Goal: Information Seeking & Learning: Learn about a topic

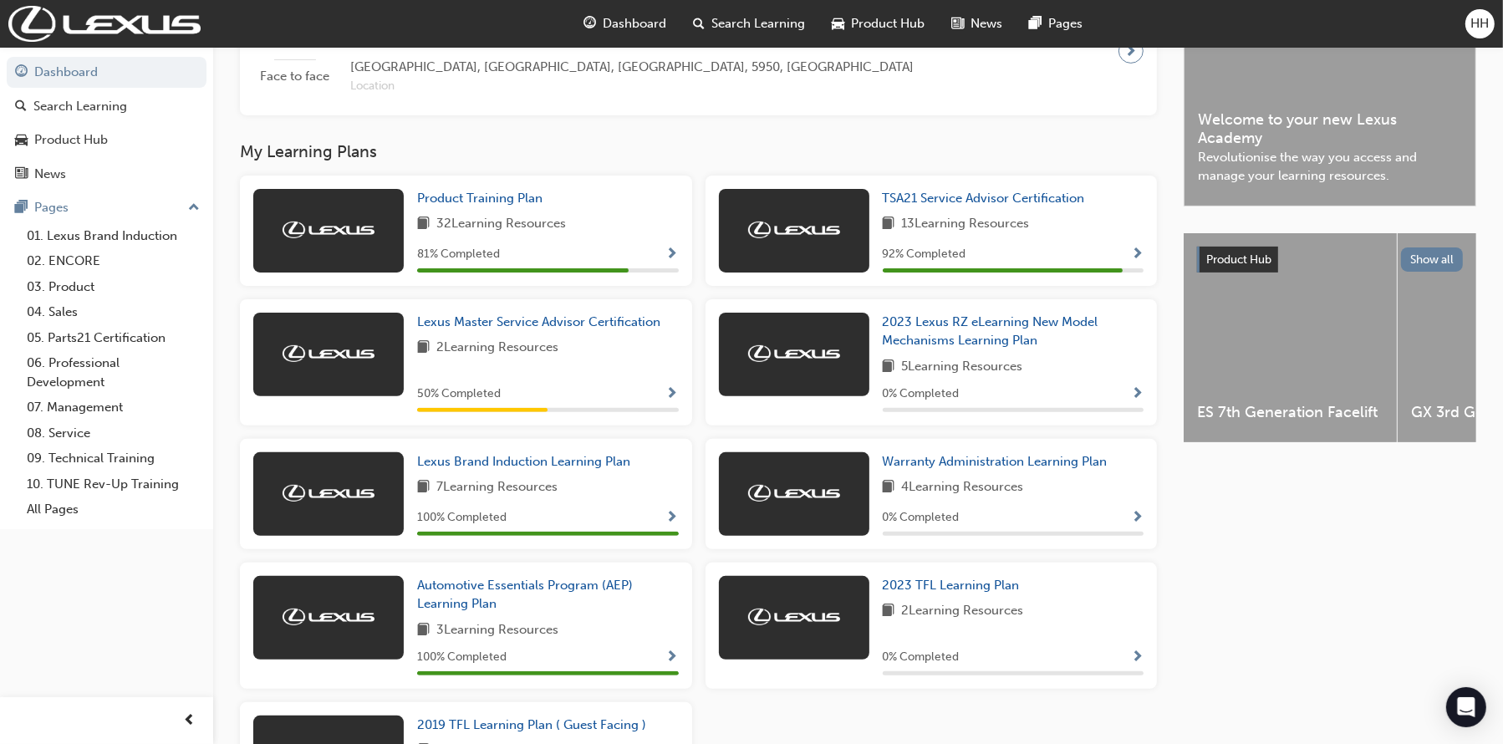
scroll to position [527, 0]
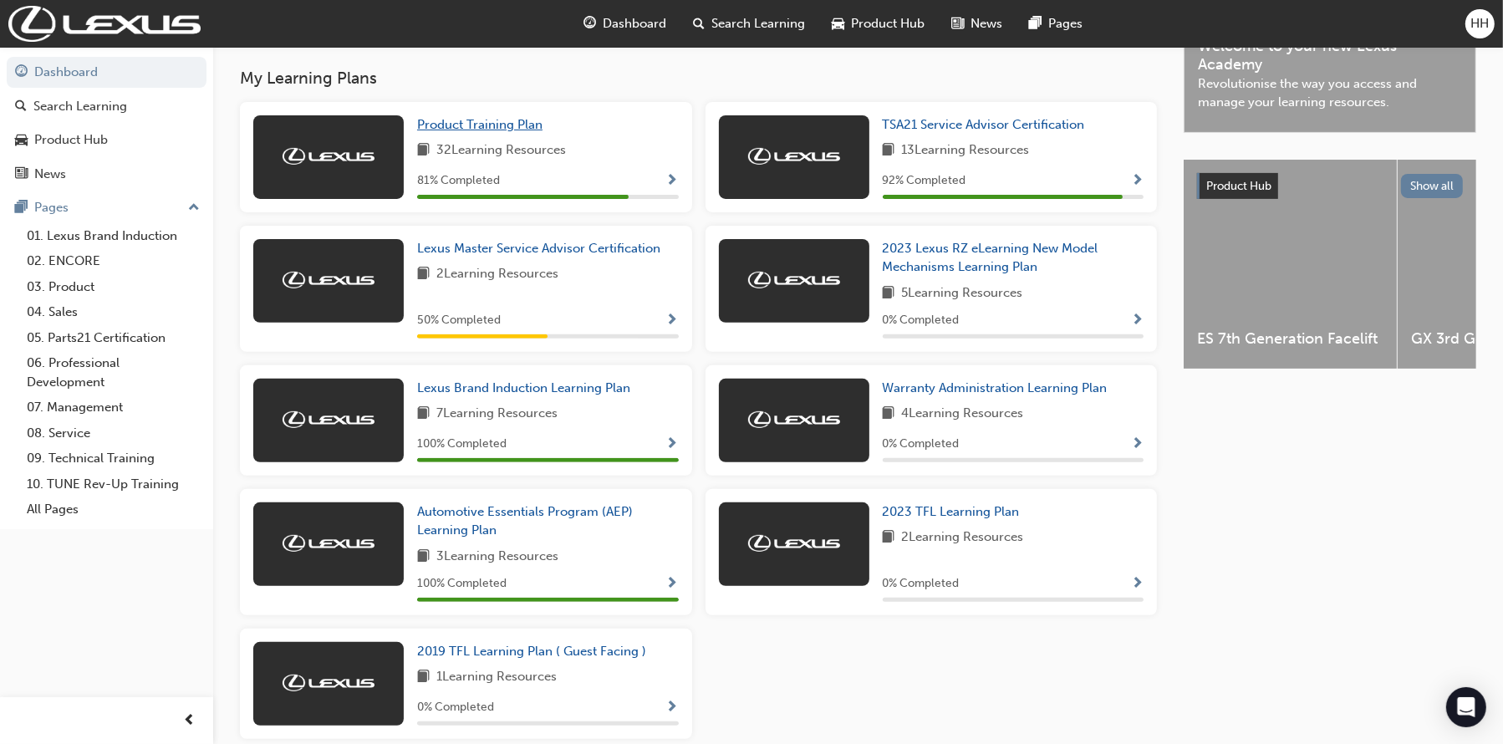
click at [481, 131] on span "Product Training Plan" at bounding box center [479, 124] width 125 height 15
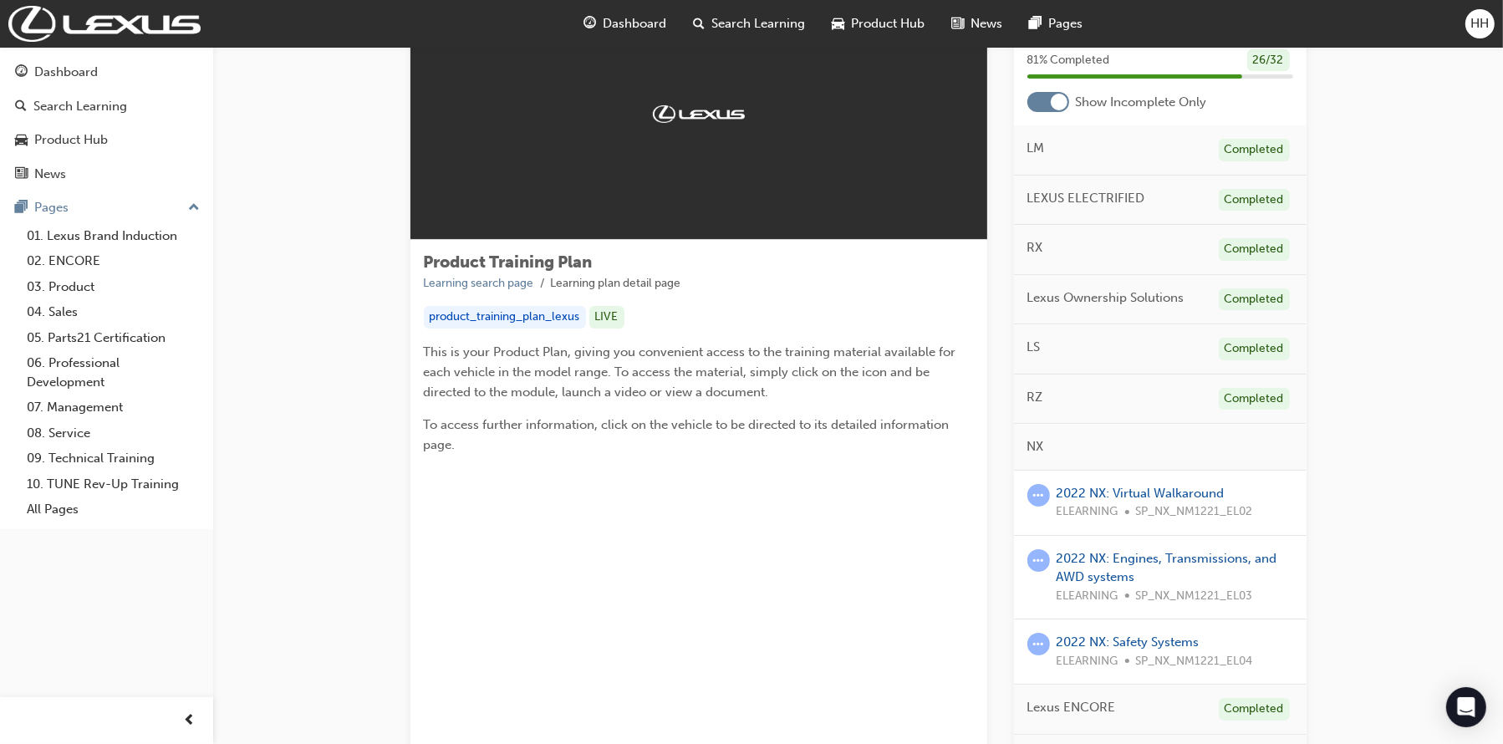
scroll to position [251, 0]
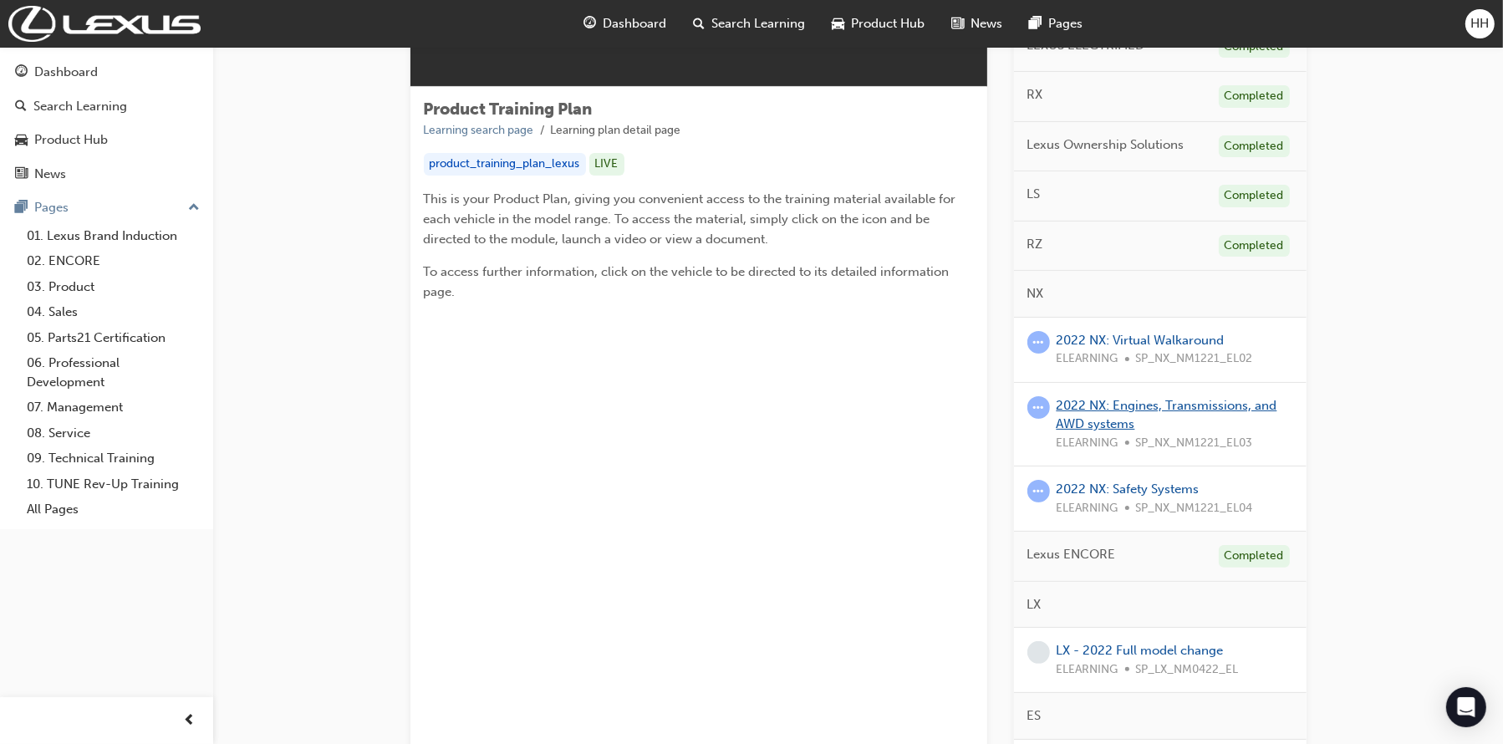
click at [1100, 409] on link "2022 NX: Engines, Transmissions, and AWD systems" at bounding box center [1167, 415] width 221 height 34
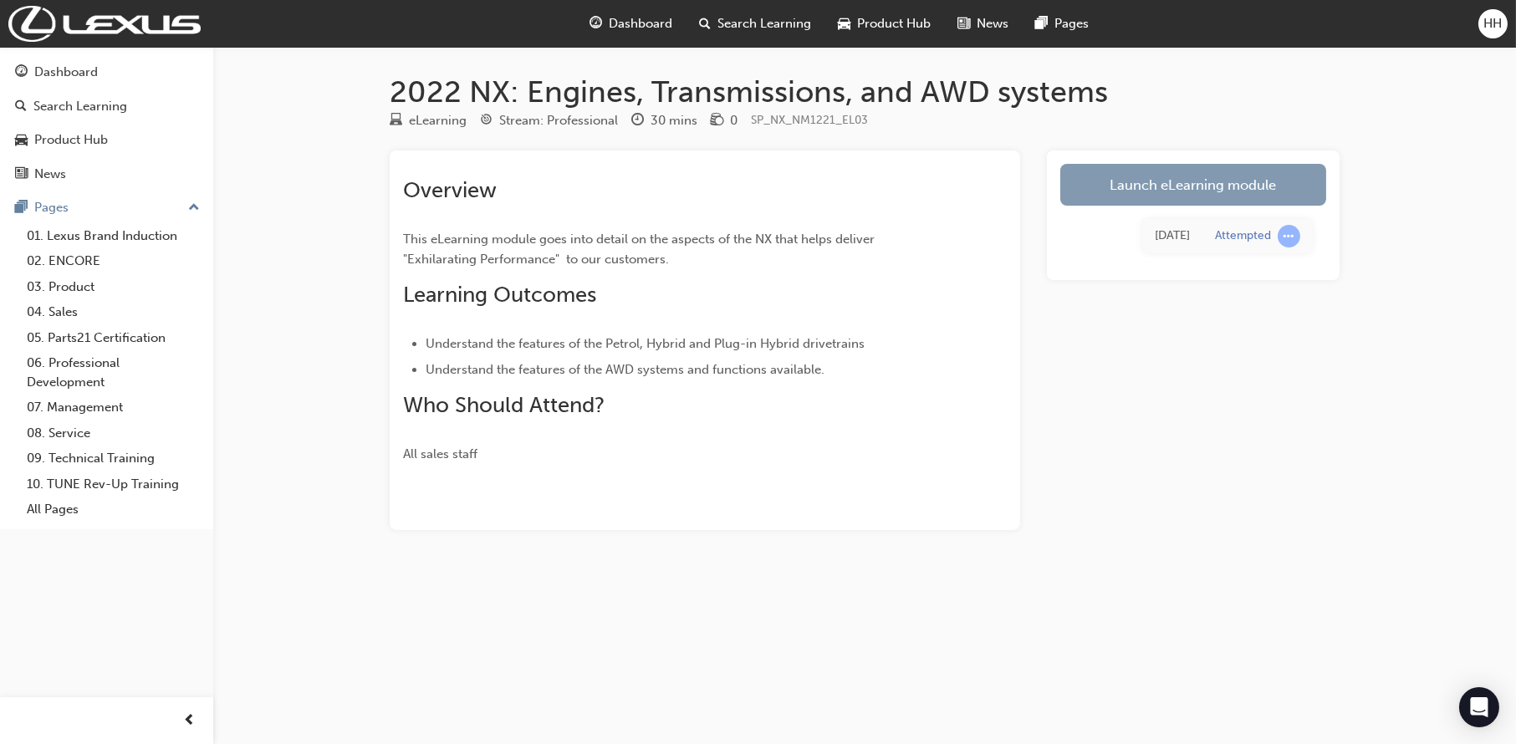
click at [1144, 193] on link "Launch eLearning module" at bounding box center [1193, 185] width 266 height 42
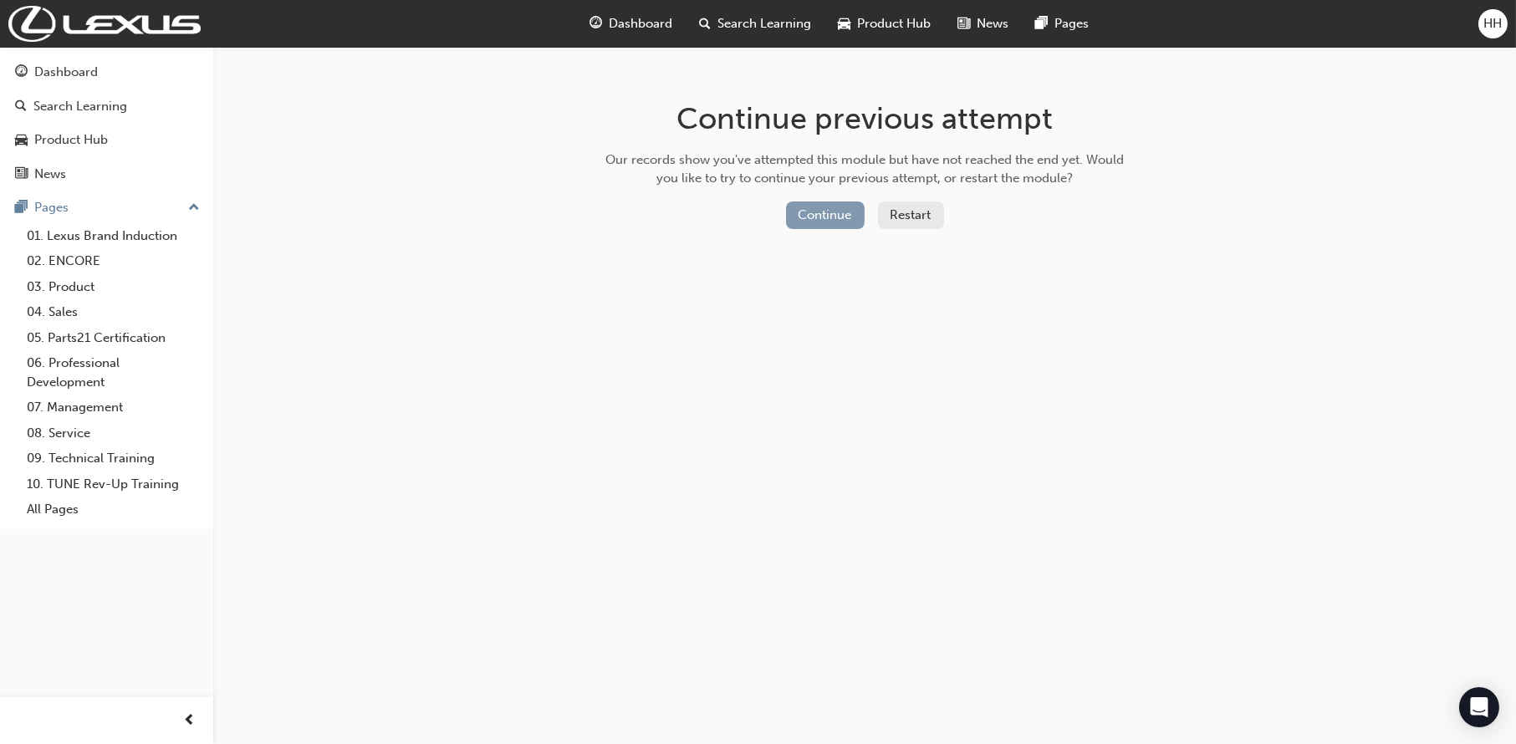
click at [848, 208] on button "Continue" at bounding box center [825, 215] width 79 height 28
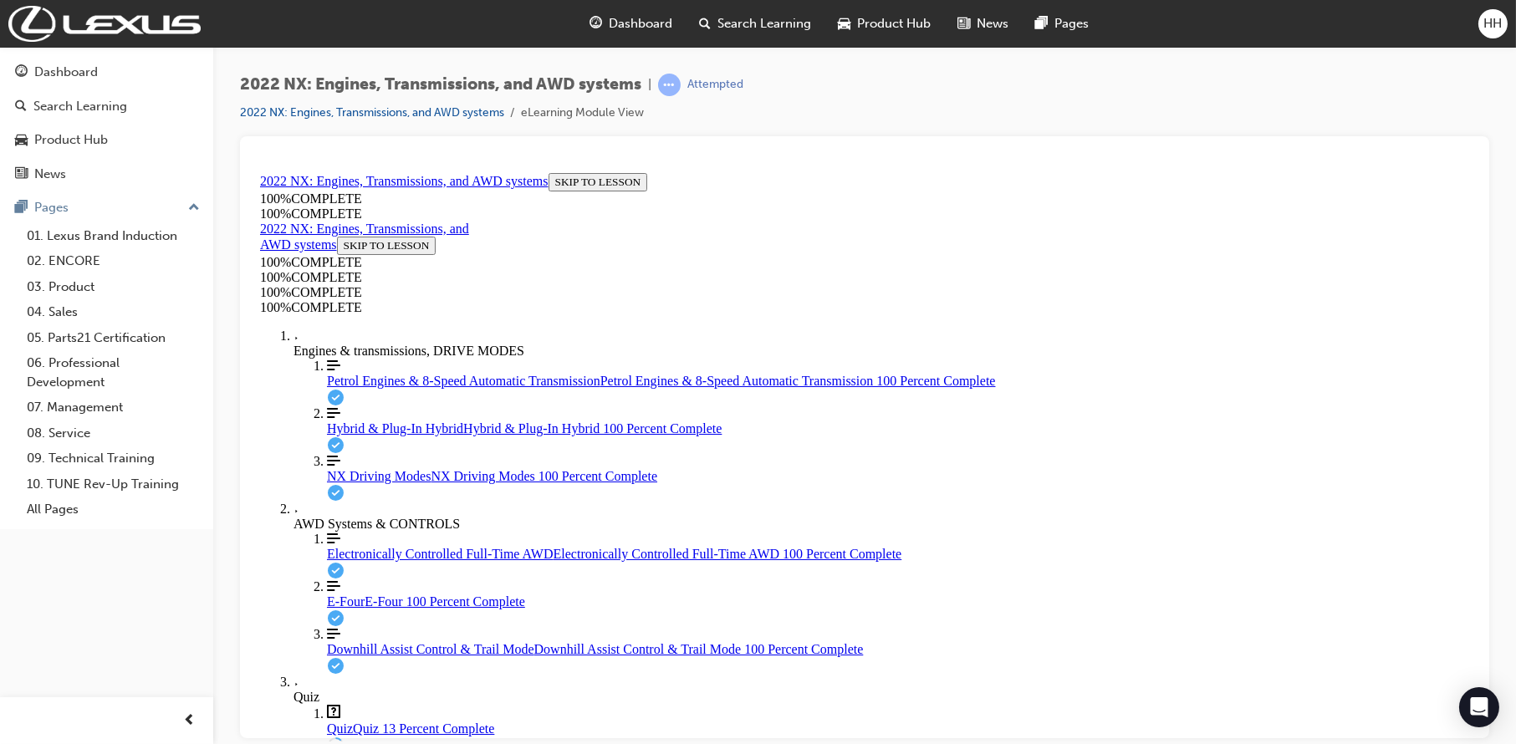
scroll to position [122, 0]
drag, startPoint x: 716, startPoint y: 349, endPoint x: 1134, endPoint y: 351, distance: 417.2
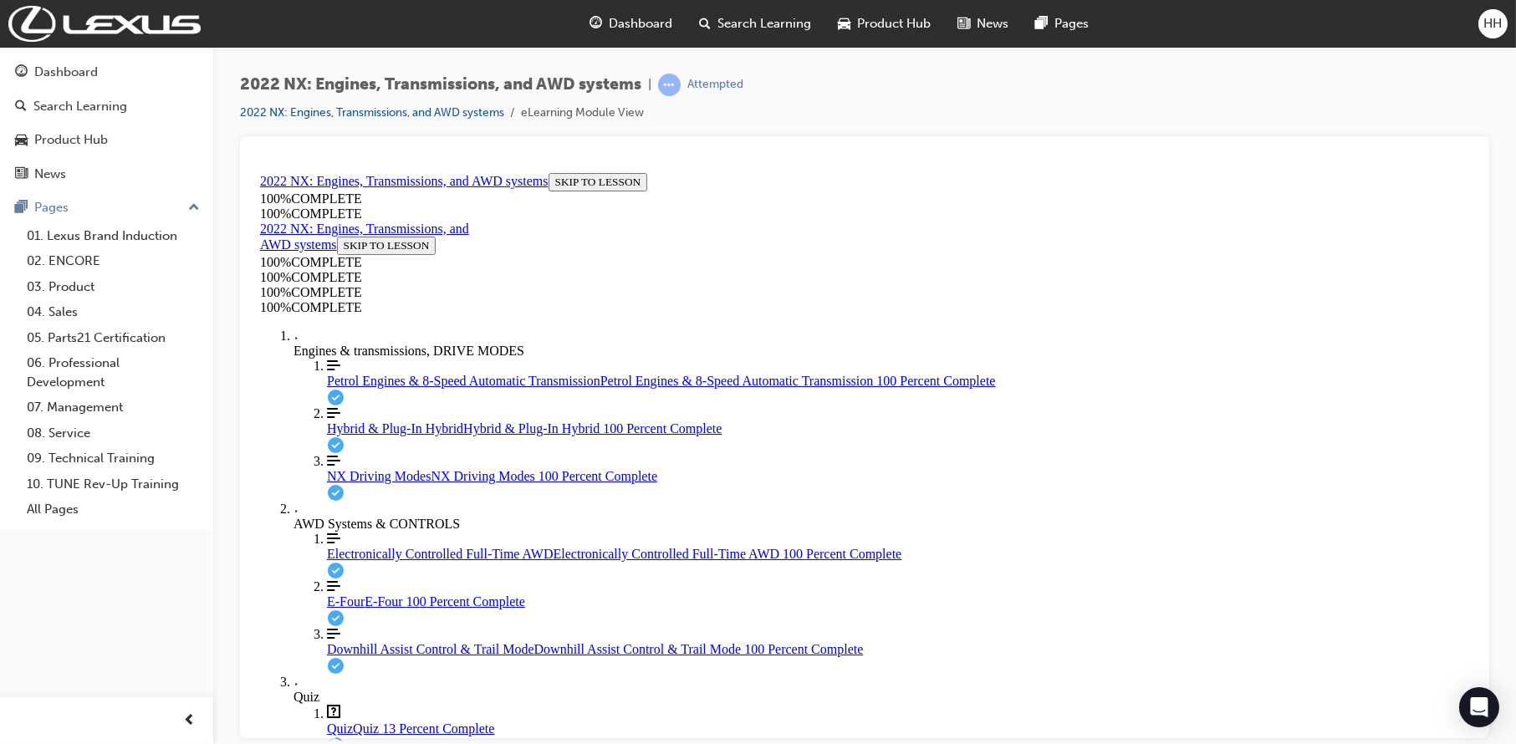
drag, startPoint x: 710, startPoint y: 305, endPoint x: 1282, endPoint y: 305, distance: 571.8
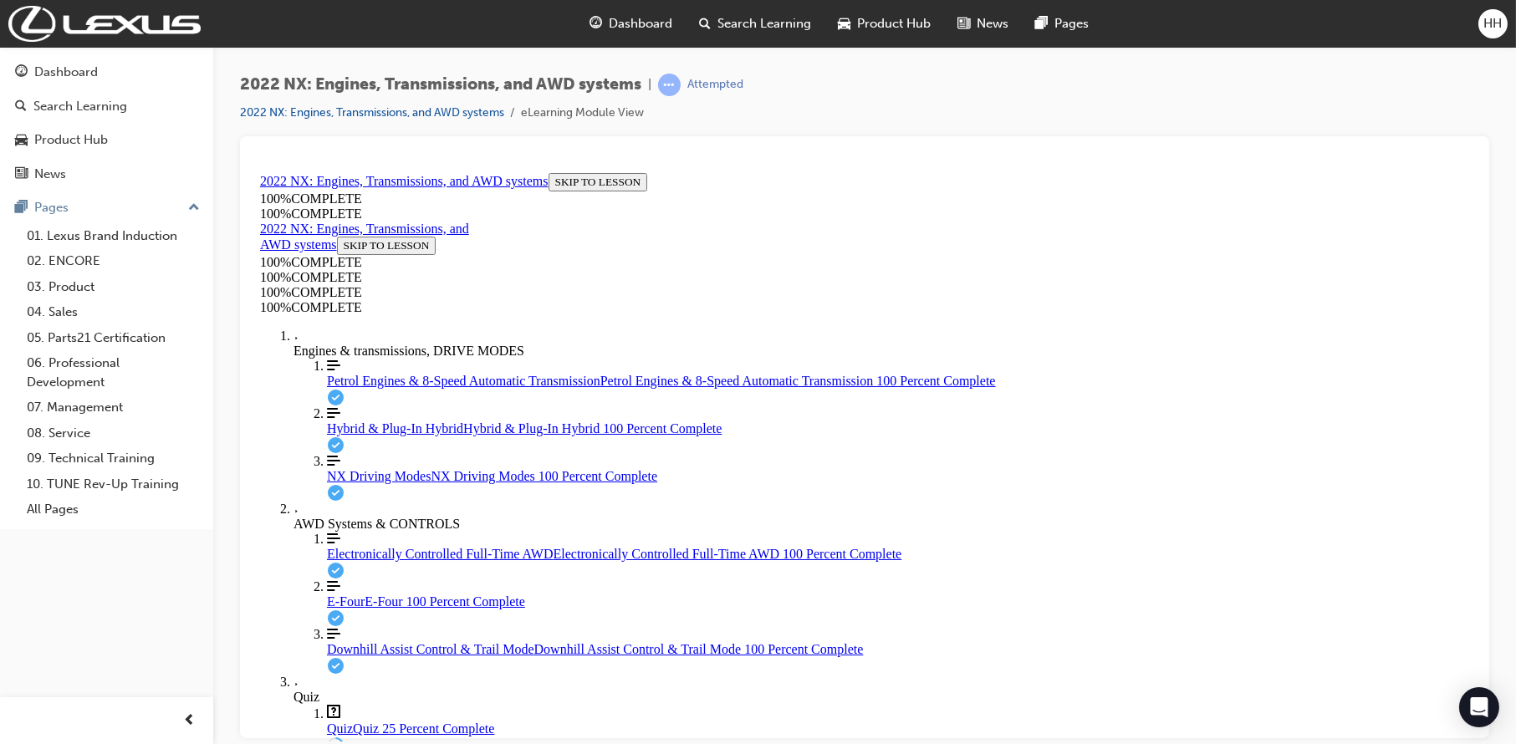
drag, startPoint x: 823, startPoint y: 303, endPoint x: 947, endPoint y: 306, distance: 123.8
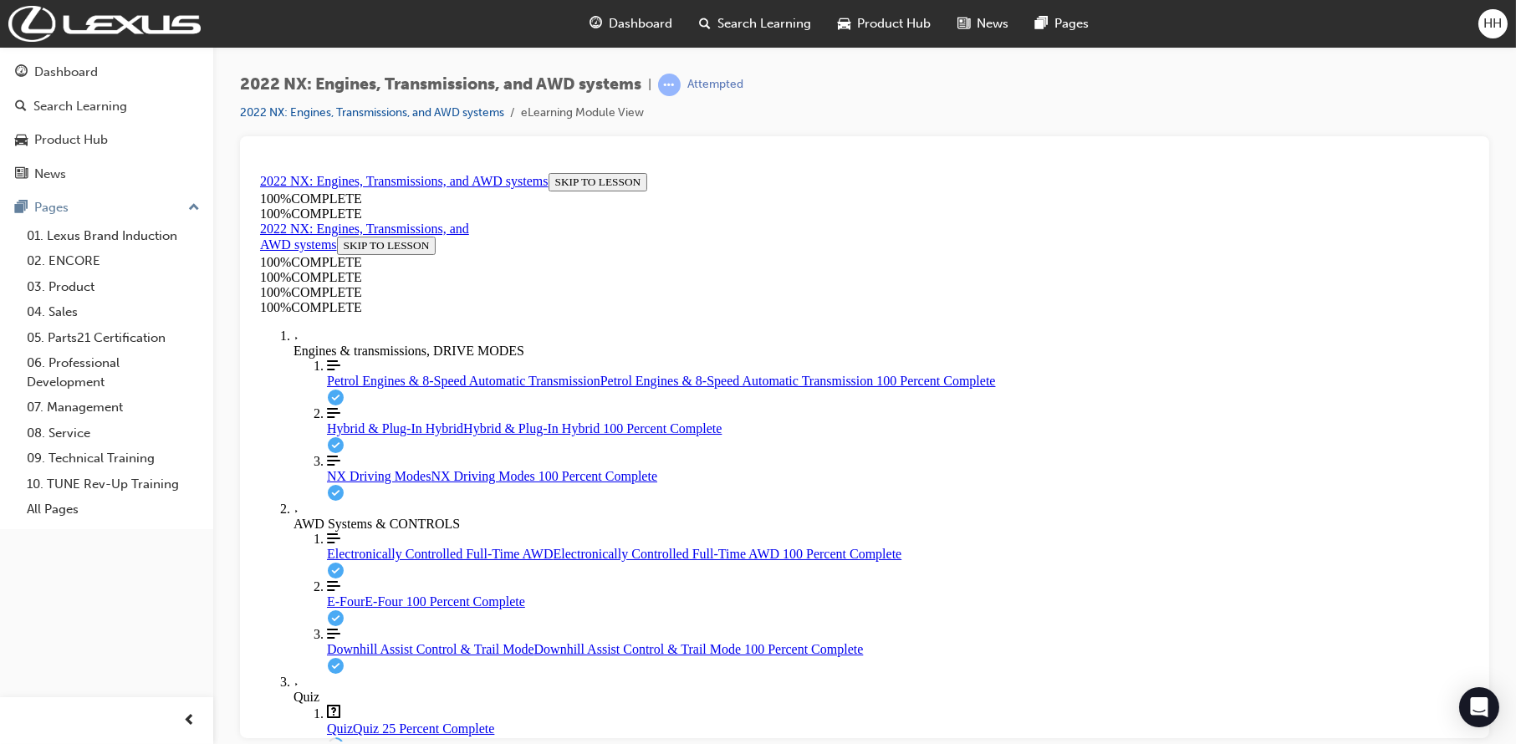
drag, startPoint x: 951, startPoint y: 302, endPoint x: 1004, endPoint y: 307, distance: 52.9
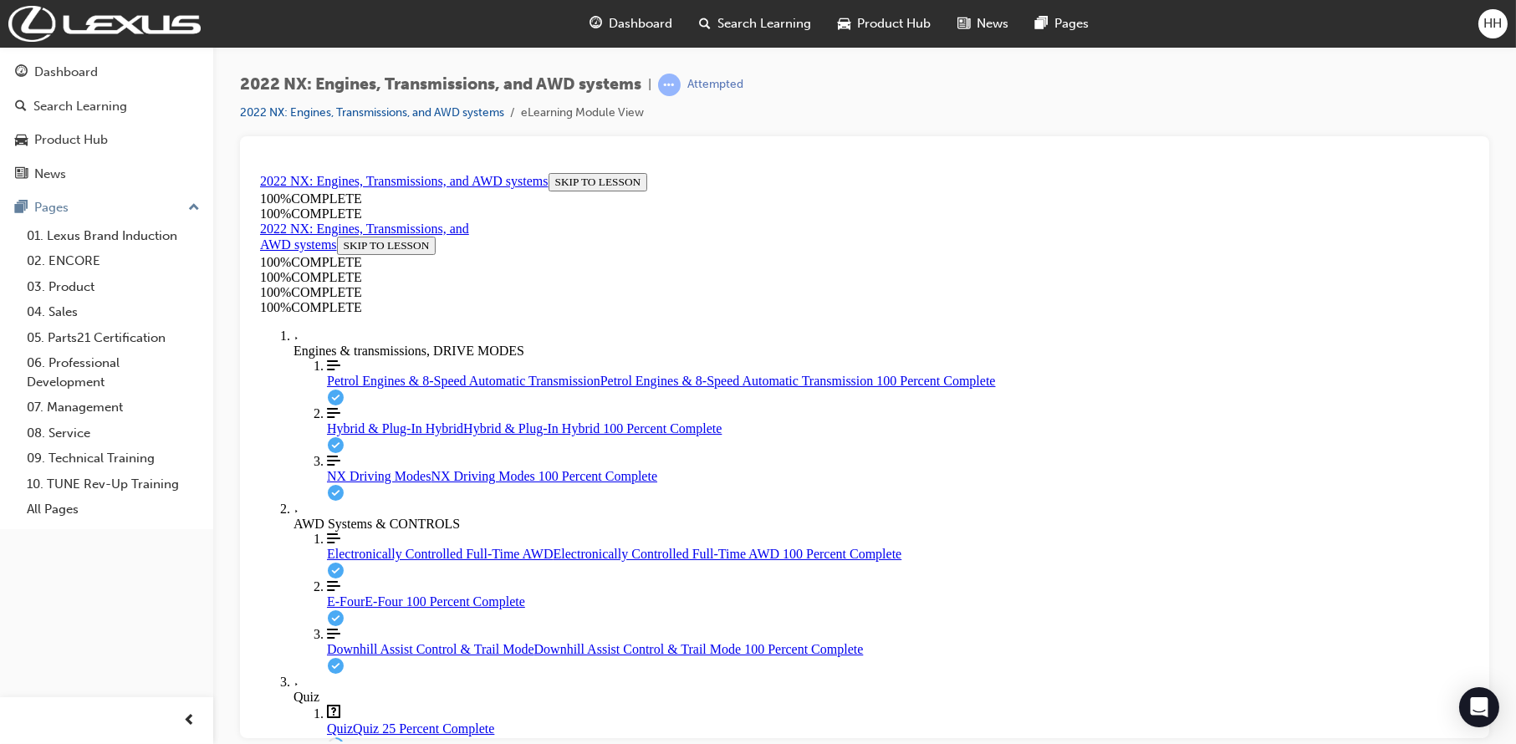
drag, startPoint x: 794, startPoint y: 386, endPoint x: 1171, endPoint y: 384, distance: 377.0
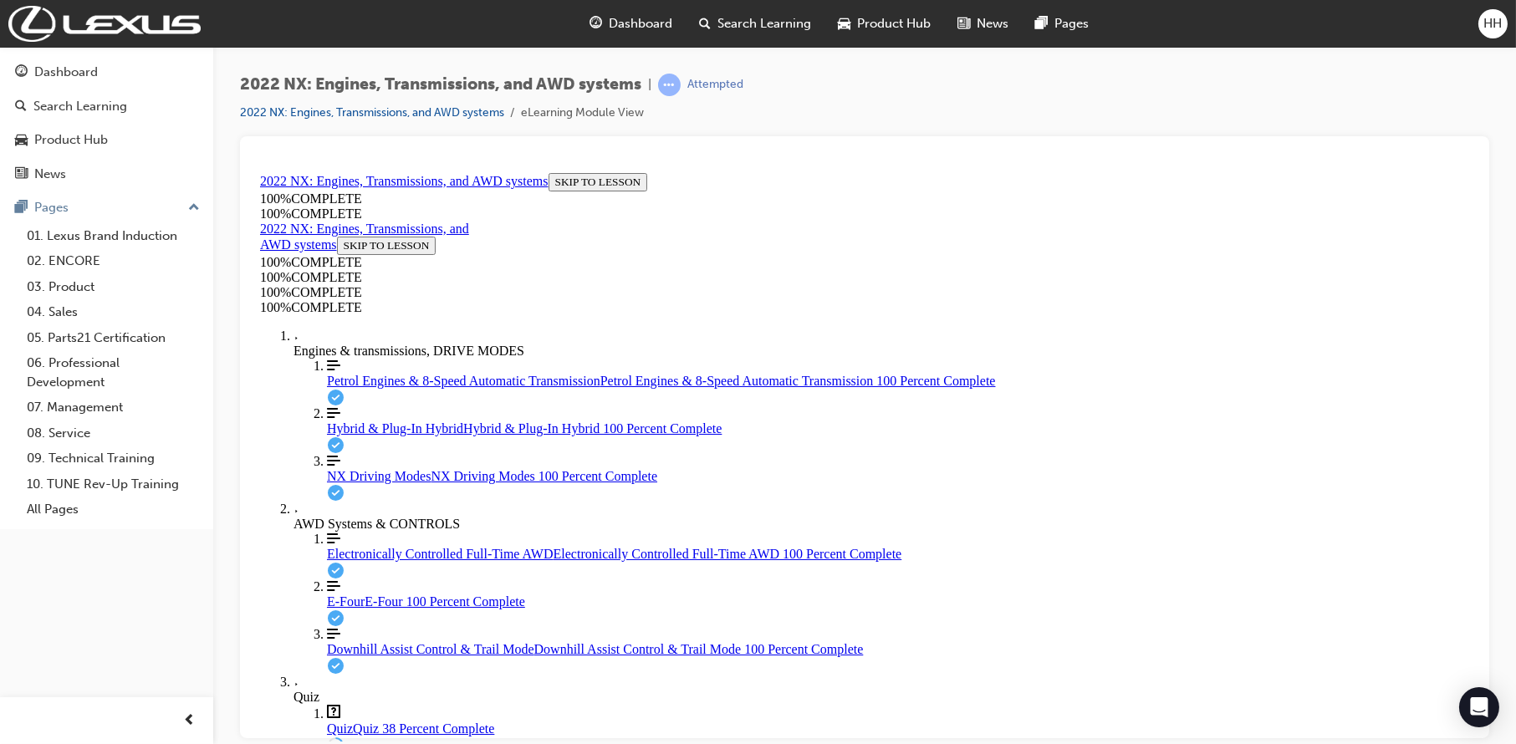
scroll to position [530, 0]
drag, startPoint x: 694, startPoint y: 305, endPoint x: 870, endPoint y: 309, distance: 176.4
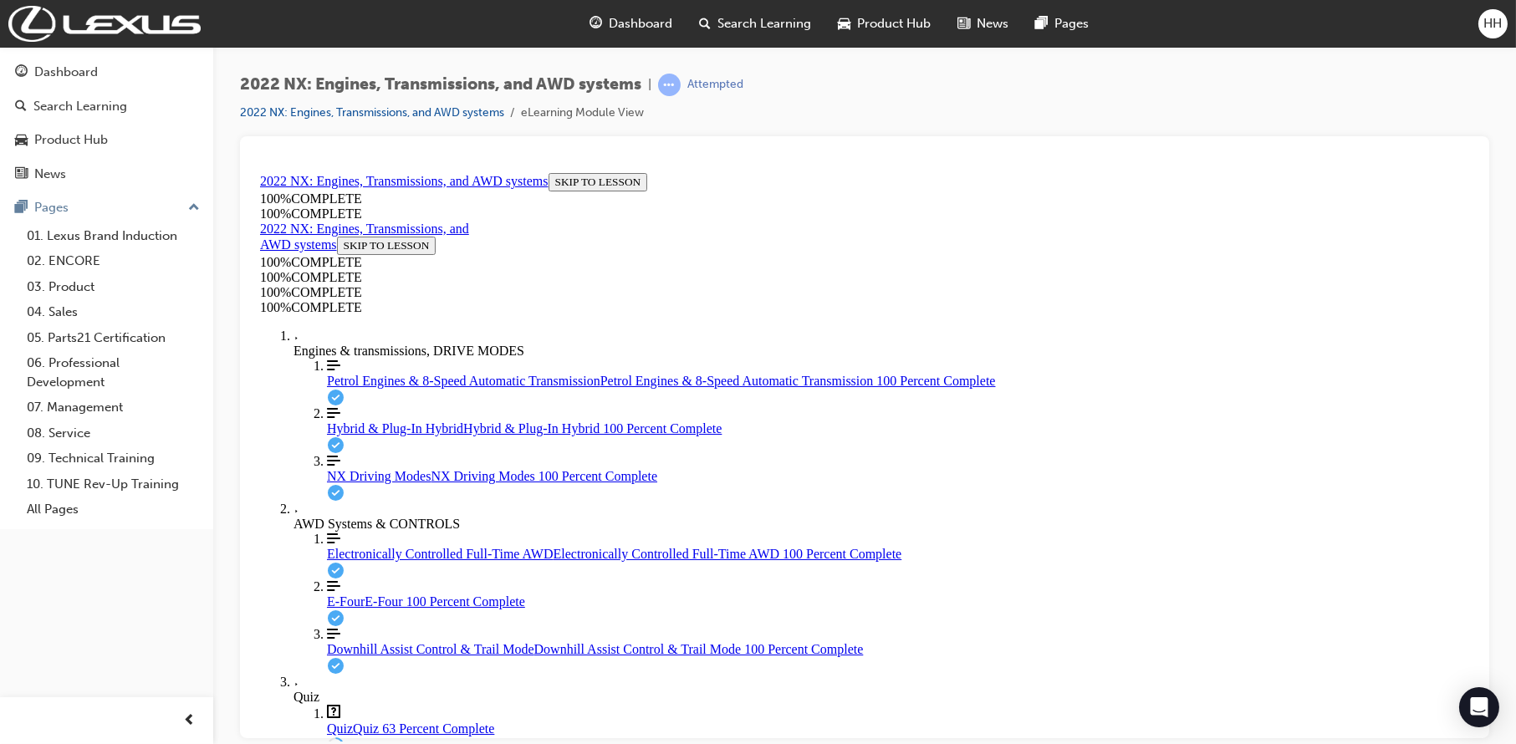
drag, startPoint x: 690, startPoint y: 262, endPoint x: 1027, endPoint y: 268, distance: 337.8
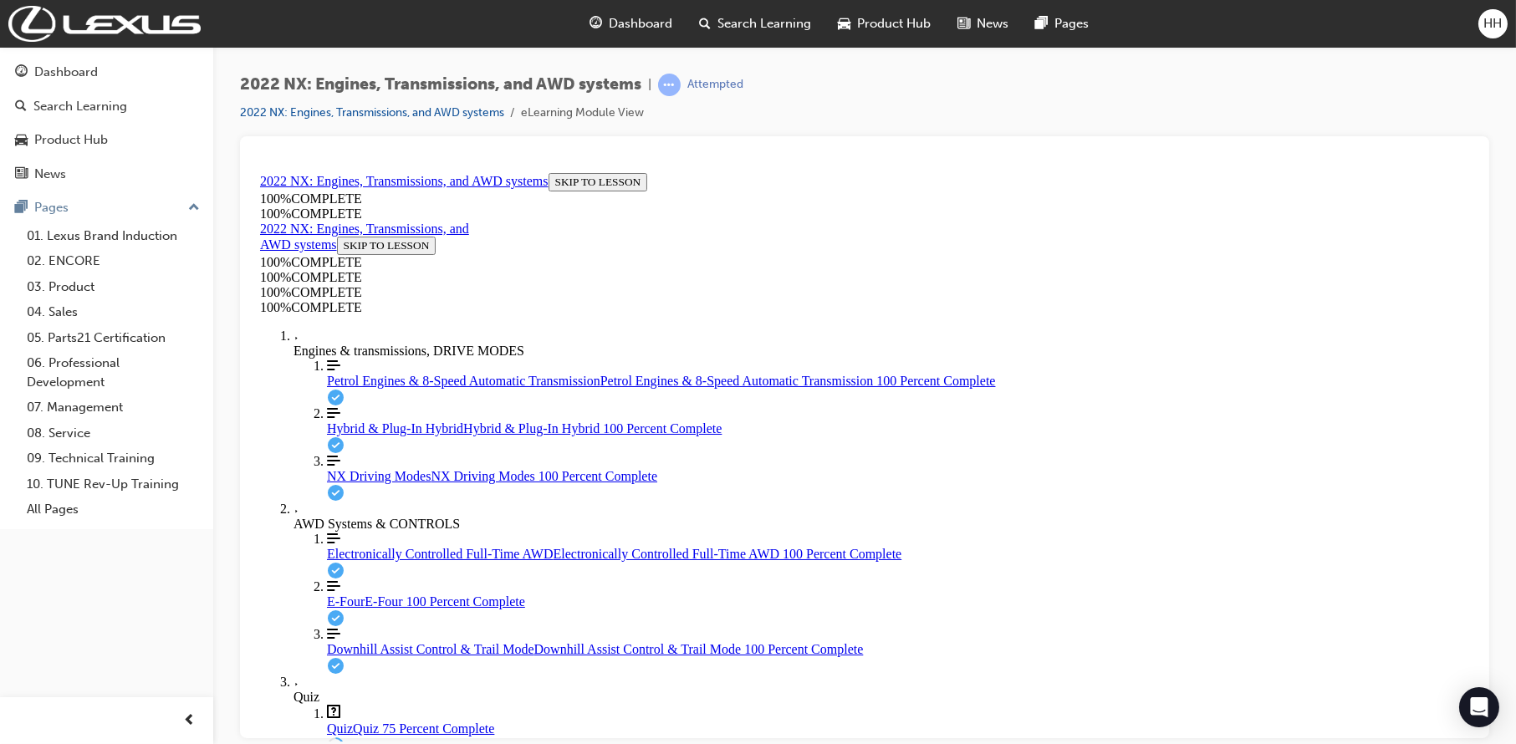
drag, startPoint x: 927, startPoint y: 570, endPoint x: 956, endPoint y: 642, distance: 77.3
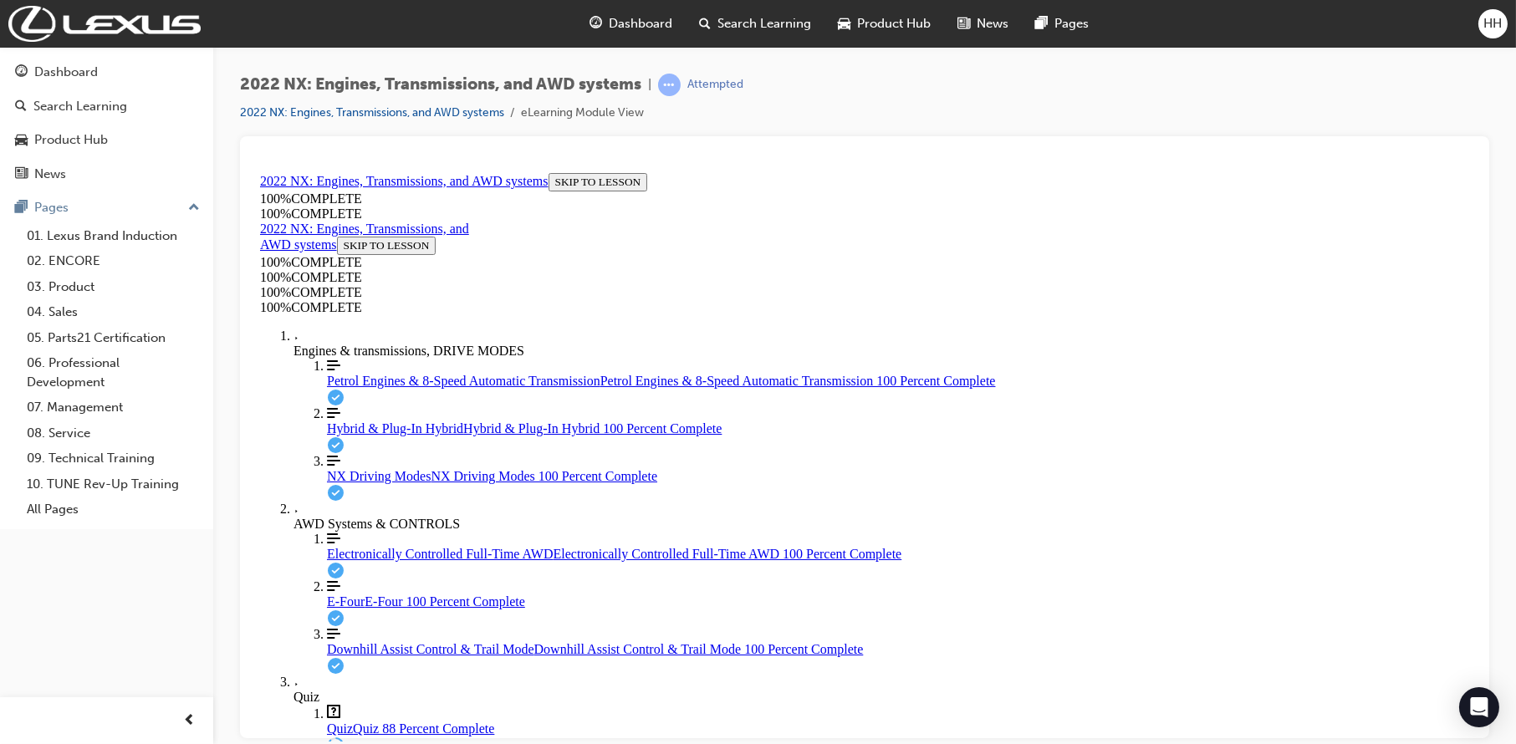
drag, startPoint x: 692, startPoint y: 303, endPoint x: 1057, endPoint y: 313, distance: 364.6
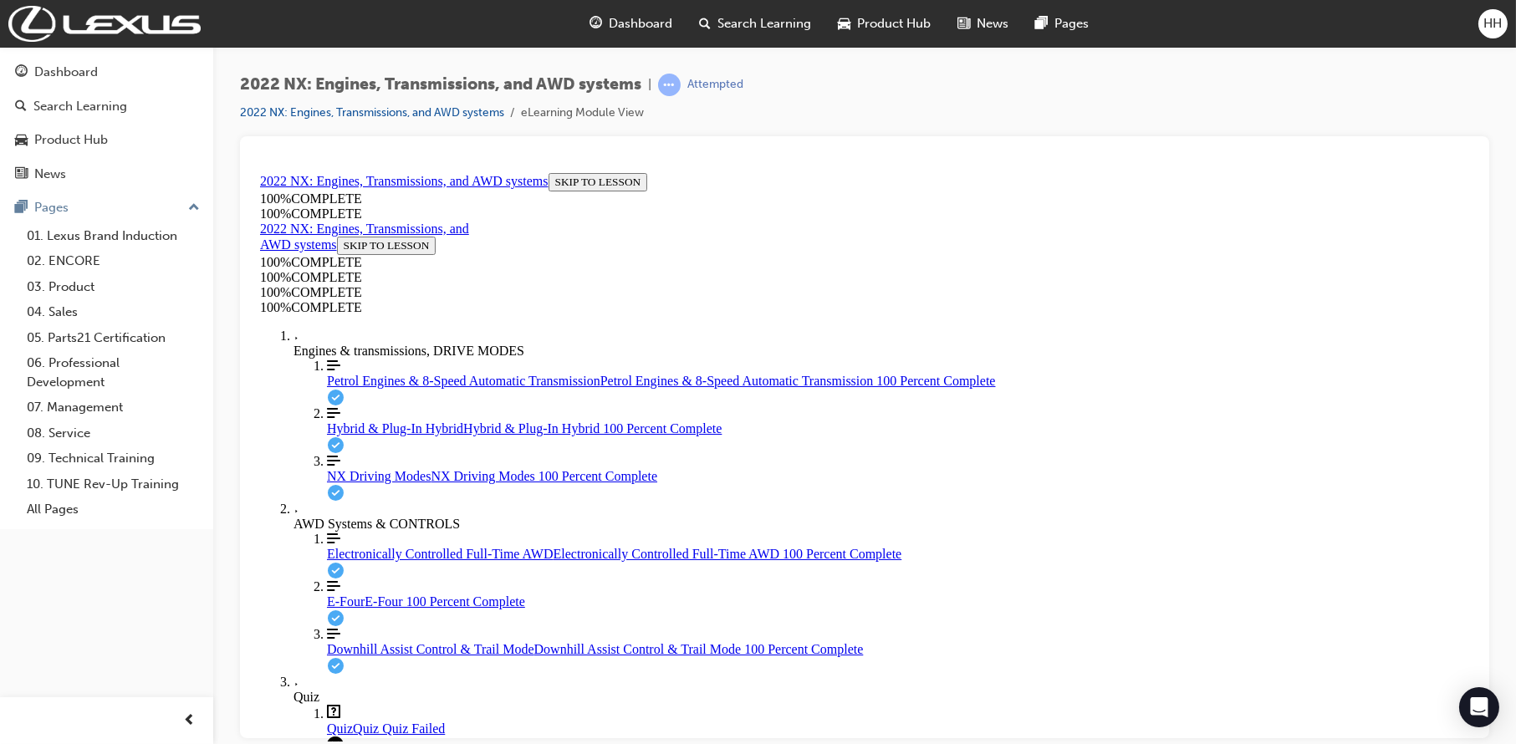
scroll to position [288, 0]
drag, startPoint x: 696, startPoint y: 354, endPoint x: 757, endPoint y: 354, distance: 61.0
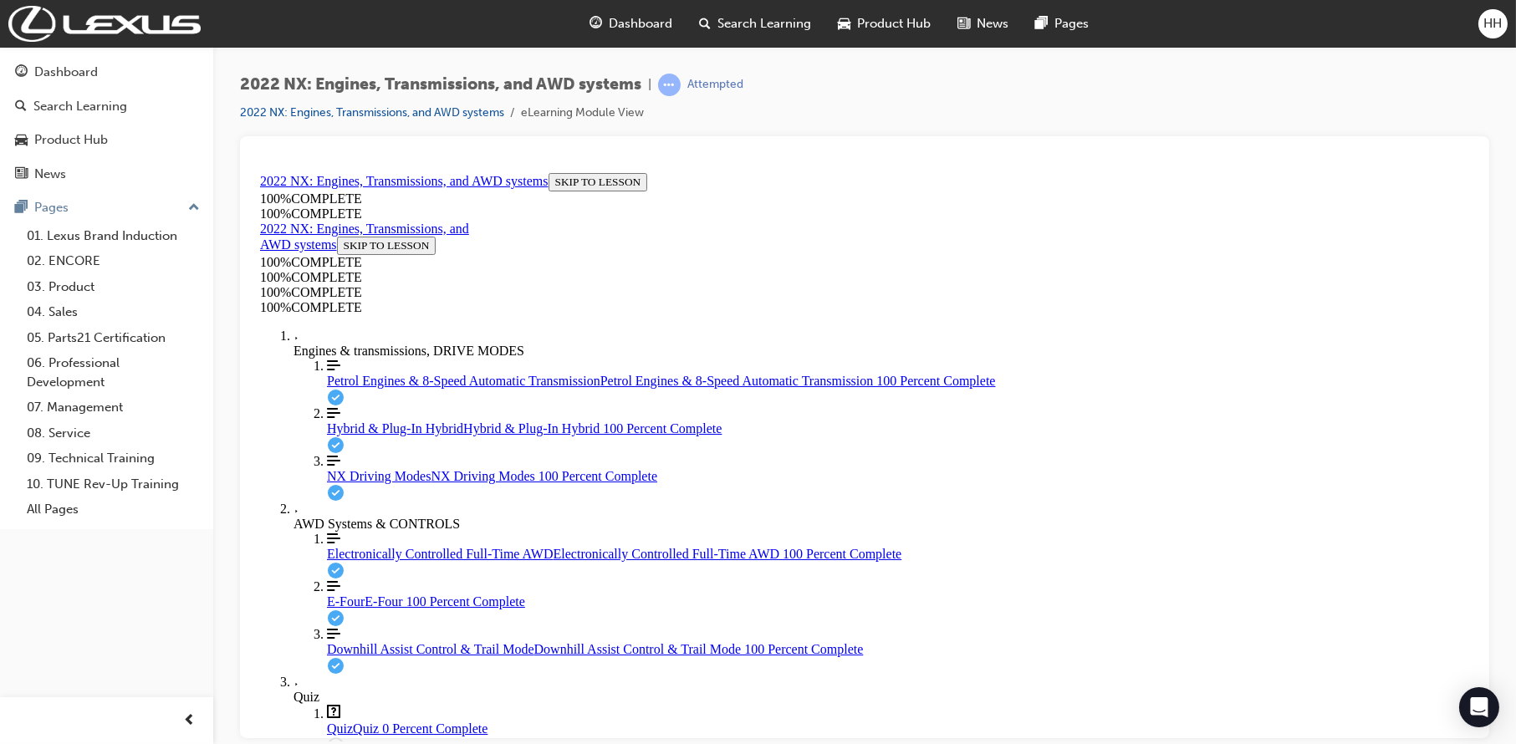
drag, startPoint x: 694, startPoint y: 352, endPoint x: 785, endPoint y: 356, distance: 91.2
